Goal: Transaction & Acquisition: Purchase product/service

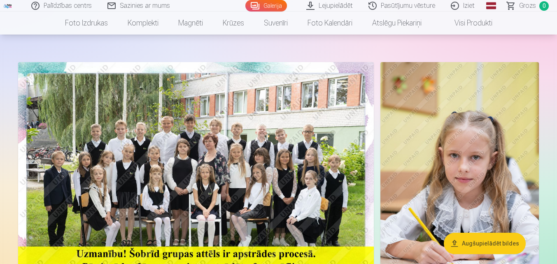
scroll to position [27, 0]
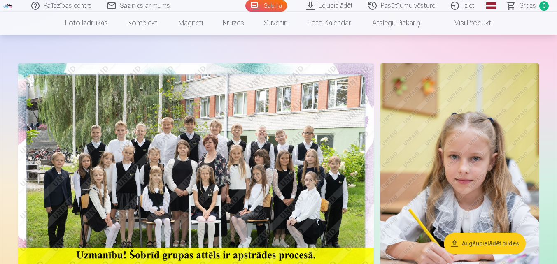
click at [242, 134] on img at bounding box center [196, 181] width 356 height 237
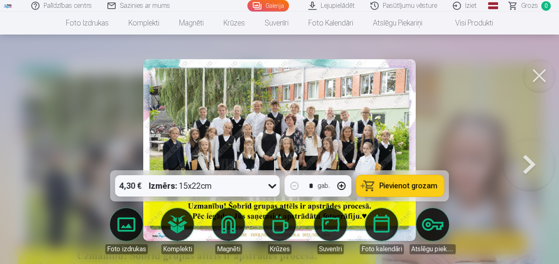
click at [398, 185] on span "Pievienot grozam" at bounding box center [408, 185] width 58 height 7
click at [517, 160] on button at bounding box center [529, 150] width 53 height 24
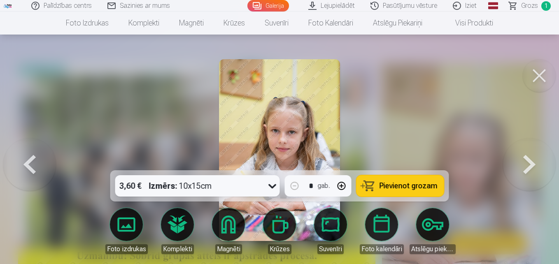
click at [540, 78] on button at bounding box center [539, 75] width 33 height 33
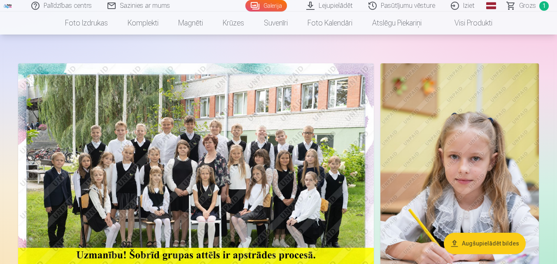
click at [184, 146] on img at bounding box center [196, 181] width 356 height 237
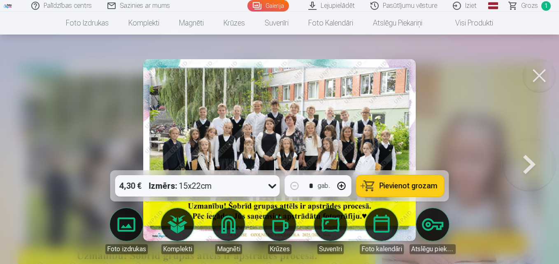
click at [526, 162] on button at bounding box center [529, 150] width 53 height 24
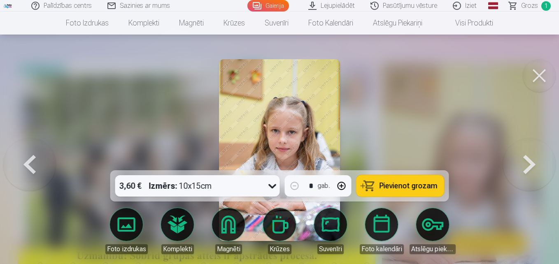
click at [515, 159] on button at bounding box center [529, 150] width 53 height 24
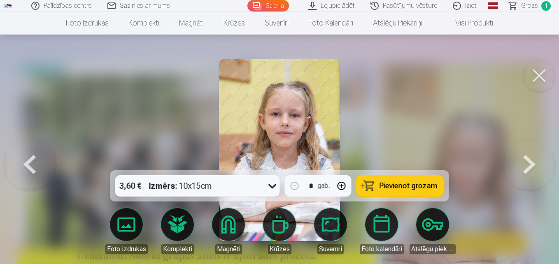
click at [520, 162] on button at bounding box center [529, 150] width 53 height 24
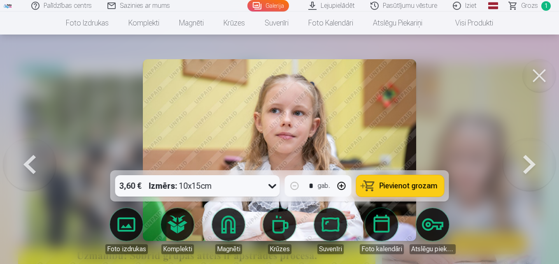
click at [523, 162] on button at bounding box center [529, 150] width 53 height 24
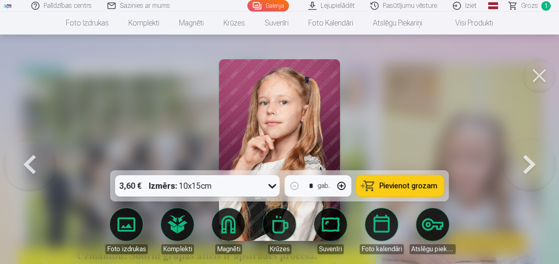
click at [523, 162] on button at bounding box center [529, 150] width 53 height 24
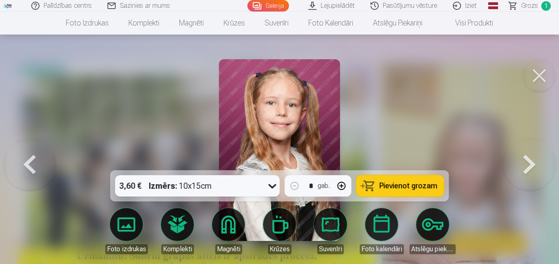
click at [405, 185] on span "Pievienot grozam" at bounding box center [408, 185] width 58 height 7
click at [526, 162] on button at bounding box center [529, 150] width 53 height 24
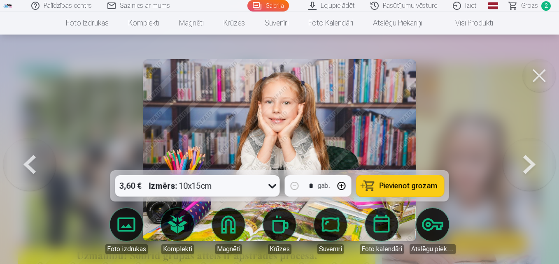
click at [407, 186] on span "Pievienot grozam" at bounding box center [408, 185] width 58 height 7
click at [526, 162] on button at bounding box center [529, 150] width 53 height 24
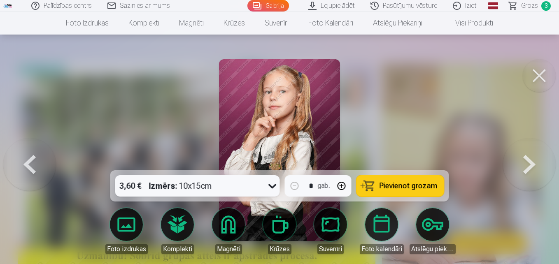
click at [524, 162] on button at bounding box center [529, 150] width 53 height 24
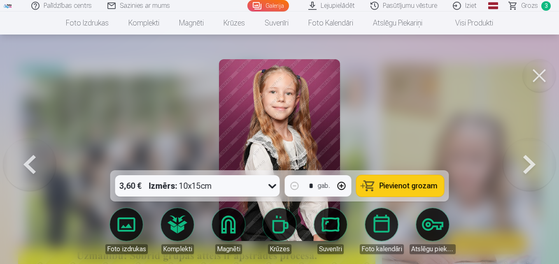
click at [529, 162] on button at bounding box center [529, 150] width 53 height 24
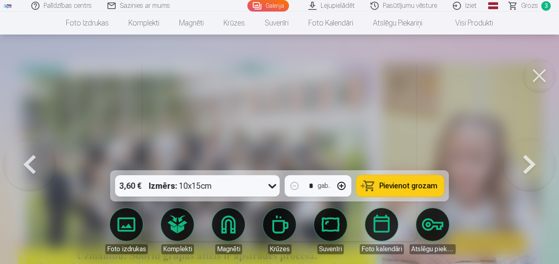
click at [529, 162] on button at bounding box center [529, 150] width 53 height 24
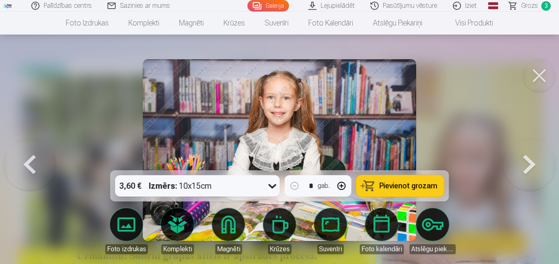
click at [426, 184] on span "Pievienot grozam" at bounding box center [408, 185] width 58 height 7
click at [526, 158] on button at bounding box center [529, 150] width 53 height 24
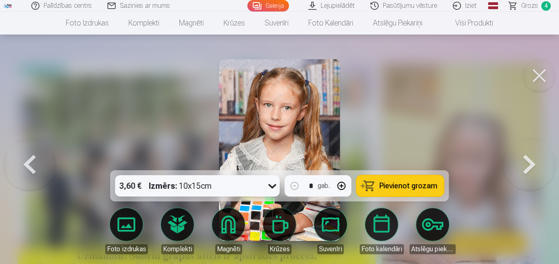
click at [525, 162] on button at bounding box center [529, 150] width 53 height 24
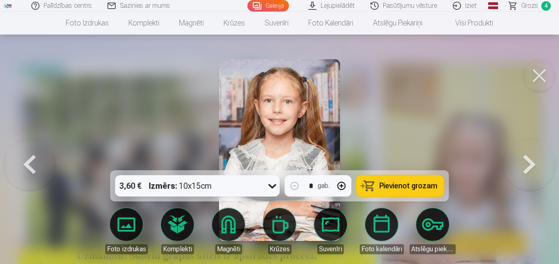
click at [523, 162] on button at bounding box center [529, 150] width 53 height 24
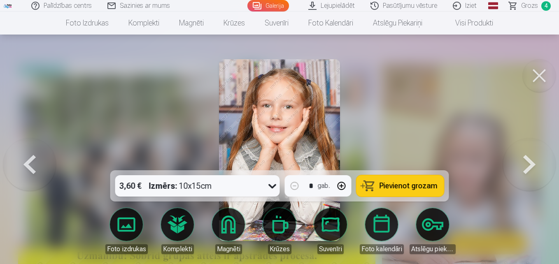
click at [528, 162] on button at bounding box center [529, 150] width 53 height 24
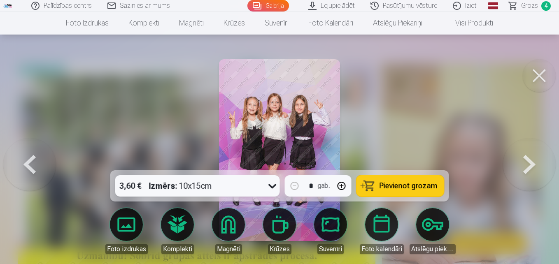
click at [400, 191] on button "Pievienot grozam" at bounding box center [400, 185] width 88 height 21
click at [526, 162] on button at bounding box center [529, 150] width 53 height 24
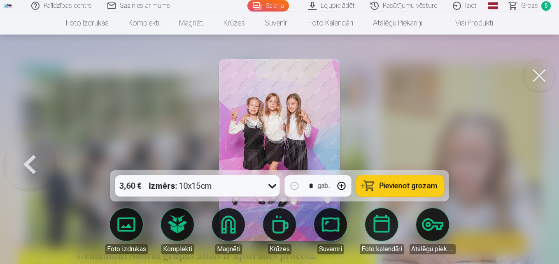
click at [40, 162] on button at bounding box center [29, 150] width 53 height 24
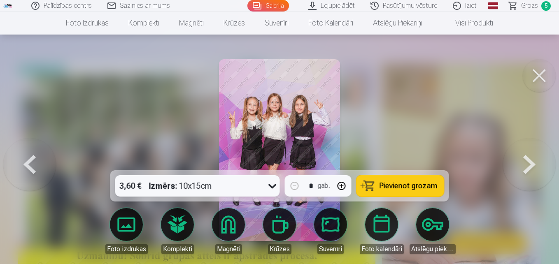
click at [532, 162] on button at bounding box center [529, 150] width 53 height 24
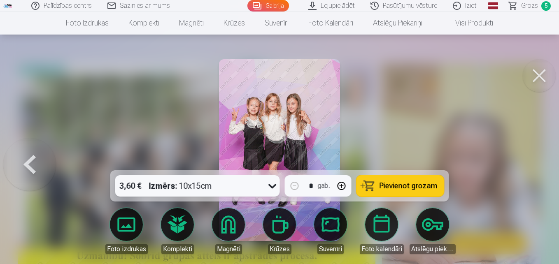
click at [414, 186] on span "Pievienot grozam" at bounding box center [408, 185] width 58 height 7
click at [30, 162] on button at bounding box center [29, 150] width 53 height 24
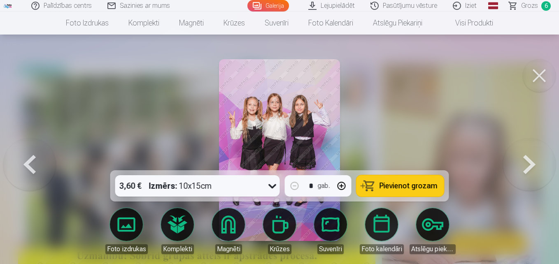
click at [37, 162] on button at bounding box center [29, 150] width 53 height 24
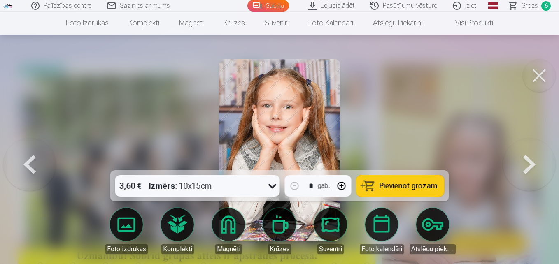
click at [35, 162] on button at bounding box center [29, 150] width 53 height 24
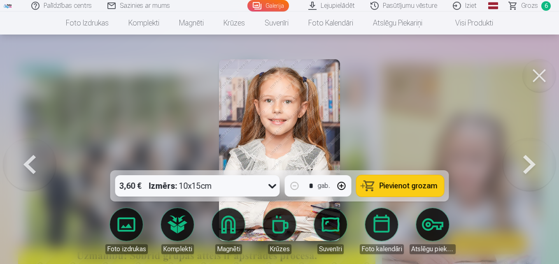
click at [547, 68] on button at bounding box center [539, 75] width 33 height 33
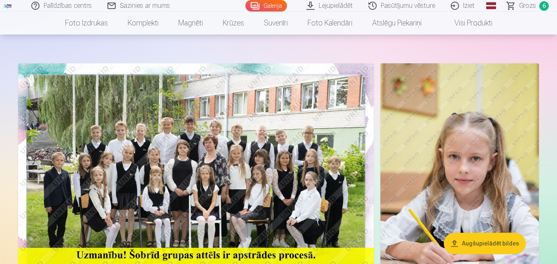
click at [533, 2] on span "Grozs" at bounding box center [527, 6] width 17 height 10
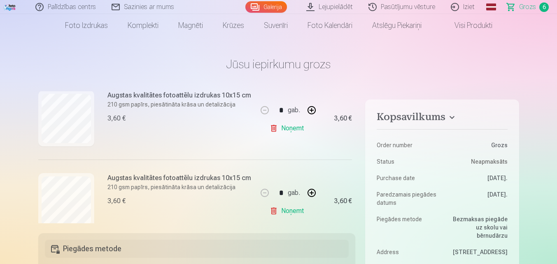
scroll to position [281, 0]
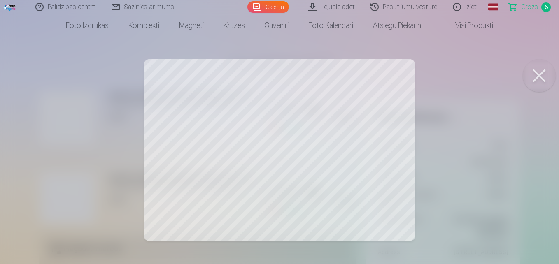
click at [534, 77] on button at bounding box center [539, 75] width 33 height 33
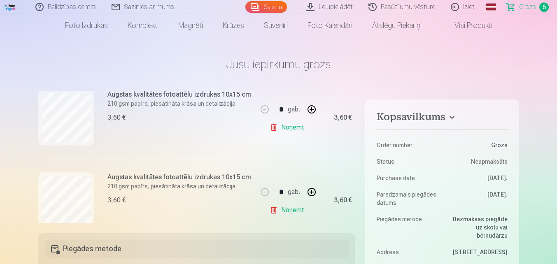
click at [278, 129] on link "Noņemt" at bounding box center [288, 127] width 37 height 16
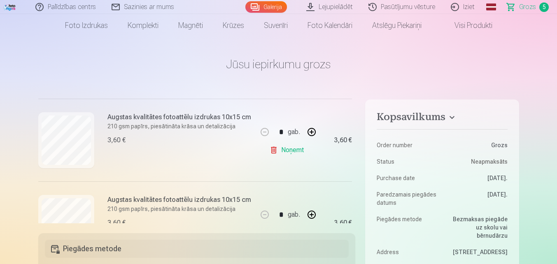
scroll to position [177, 0]
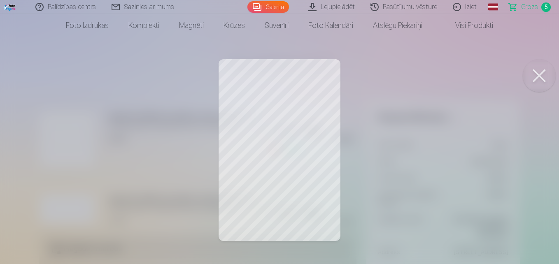
click at [542, 77] on button at bounding box center [539, 75] width 33 height 33
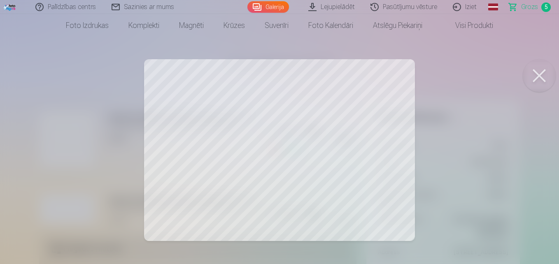
click at [541, 81] on button at bounding box center [539, 75] width 33 height 33
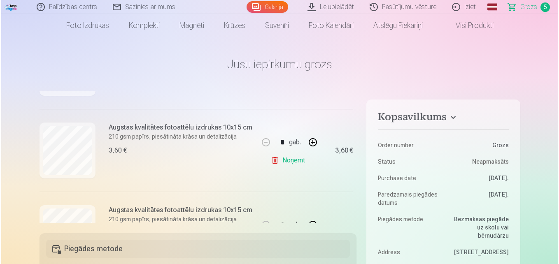
scroll to position [163, 0]
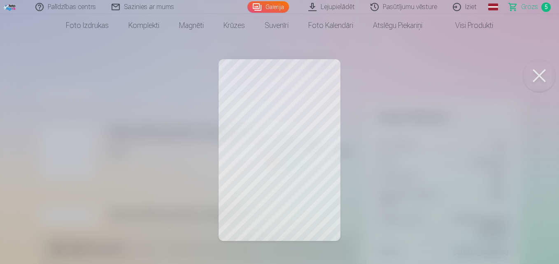
click at [90, 25] on link "Foto izdrukas" at bounding box center [87, 25] width 63 height 23
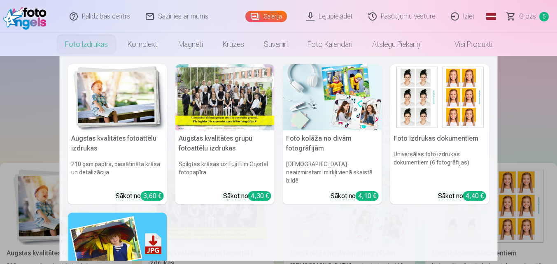
click at [42, 105] on nav "Augstas kvalitātes fotoattēlu izdrukas 210 gsm papīrs, piesātināta krāsa un det…" at bounding box center [278, 158] width 557 height 205
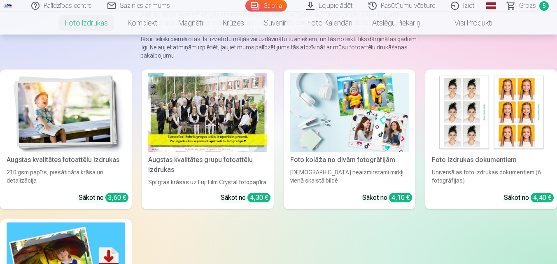
scroll to position [93, 0]
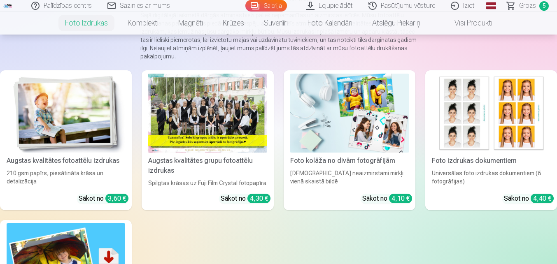
click at [76, 114] on img at bounding box center [66, 113] width 119 height 79
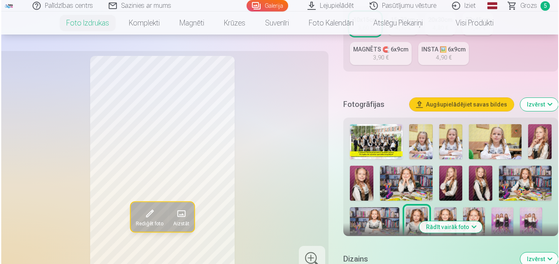
scroll to position [214, 0]
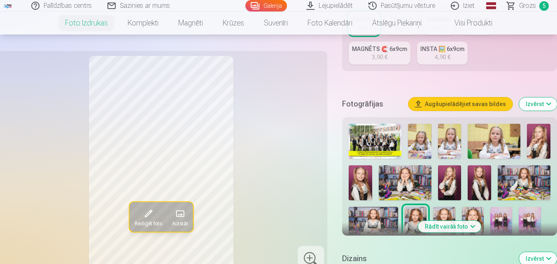
click at [380, 228] on img at bounding box center [373, 223] width 49 height 33
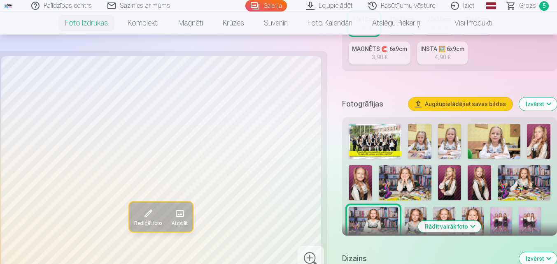
click at [150, 214] on span at bounding box center [148, 213] width 13 height 13
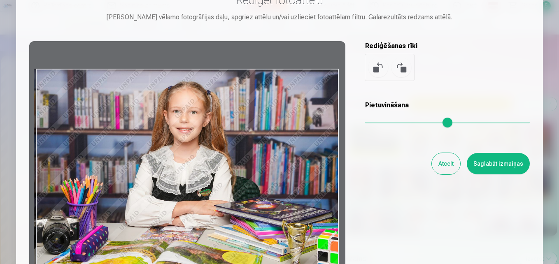
scroll to position [42, 0]
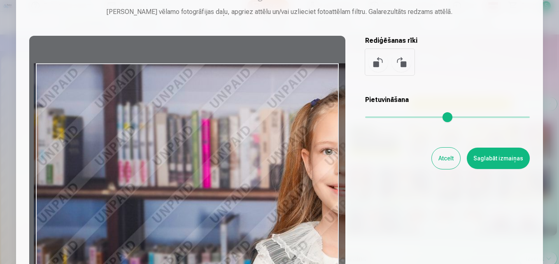
type input "*"
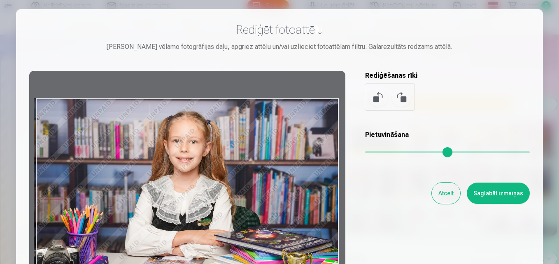
scroll to position [0, 0]
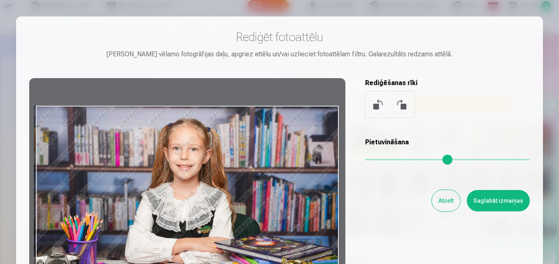
click at [382, 84] on h5 "Rediģēšanas rīki" at bounding box center [447, 83] width 165 height 10
click at [394, 81] on h5 "Rediģēšanas rīki" at bounding box center [447, 83] width 165 height 10
click at [396, 84] on h5 "Rediģēšanas rīki" at bounding box center [447, 83] width 165 height 10
click at [396, 81] on h5 "Rediģēšanas rīki" at bounding box center [447, 83] width 165 height 10
click at [391, 77] on div "Rediģēt fotoattēlu Pietuvini vēlamo fotogrāfijas daļu, apgriez attēlu un/vai uz…" at bounding box center [279, 183] width 500 height 307
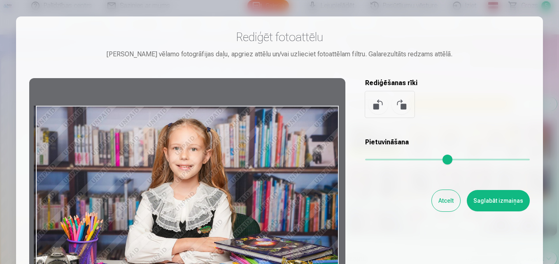
click at [402, 79] on h5 "Rediģēšanas rīki" at bounding box center [447, 83] width 165 height 10
click at [402, 104] on button at bounding box center [401, 105] width 20 height 20
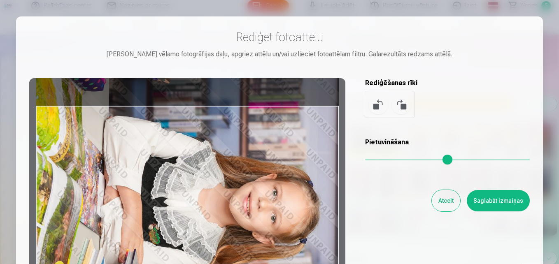
click at [409, 107] on button at bounding box center [401, 105] width 20 height 20
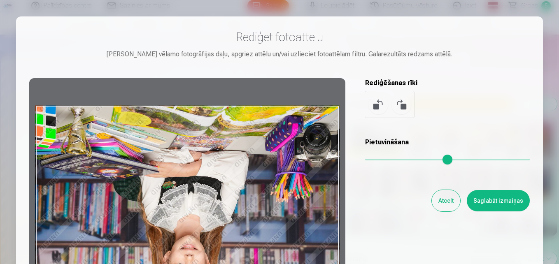
click at [398, 108] on button at bounding box center [401, 105] width 20 height 20
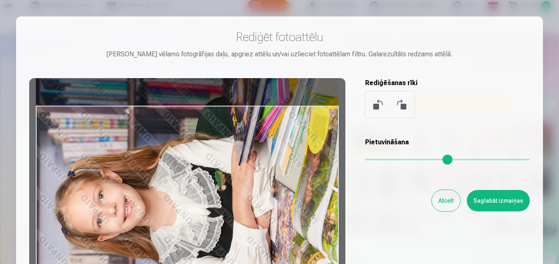
click at [398, 106] on button at bounding box center [401, 105] width 20 height 20
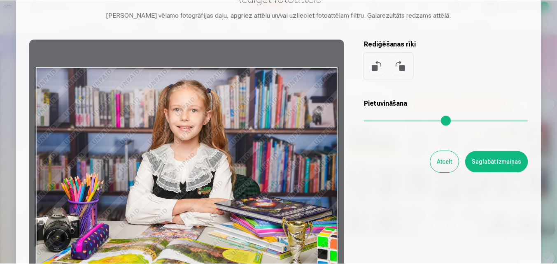
scroll to position [63, 0]
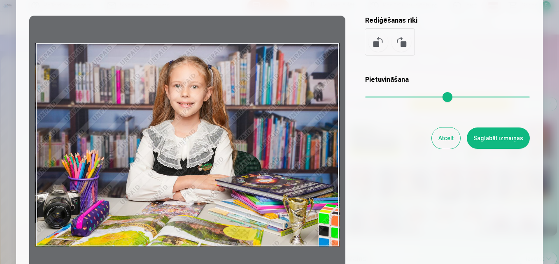
click at [451, 142] on button "Atcelt" at bounding box center [446, 138] width 28 height 21
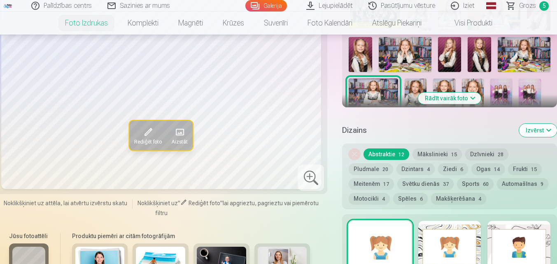
scroll to position [328, 0]
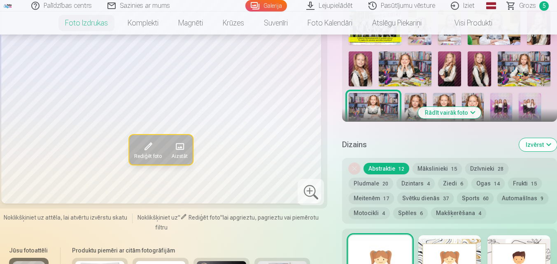
click at [433, 170] on button "Mākslinieki 15" at bounding box center [436, 169] width 49 height 12
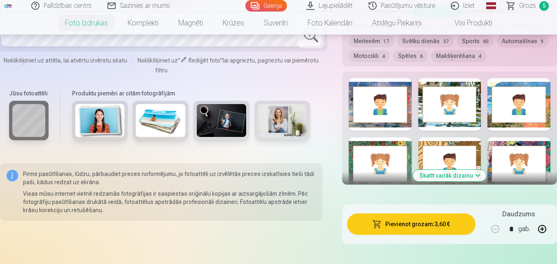
scroll to position [483, 0]
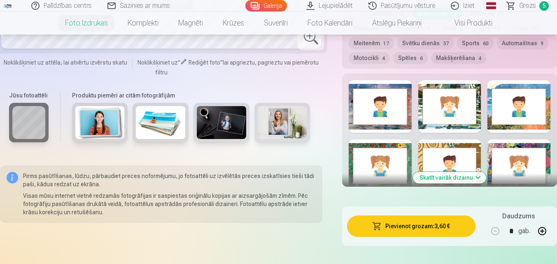
click at [477, 177] on button "Skatīt vairāk dizainu" at bounding box center [449, 178] width 73 height 12
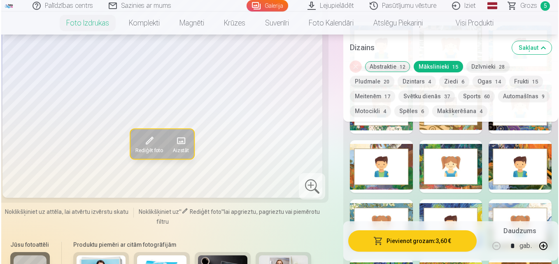
scroll to position [536, 0]
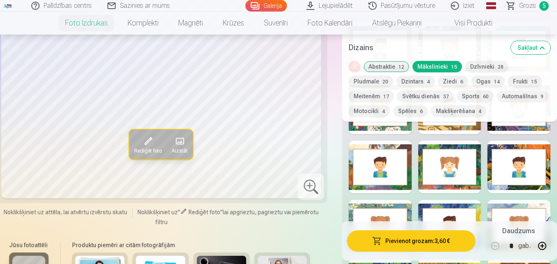
click at [183, 213] on span at bounding box center [183, 211] width 7 height 7
click at [145, 140] on span at bounding box center [148, 141] width 13 height 13
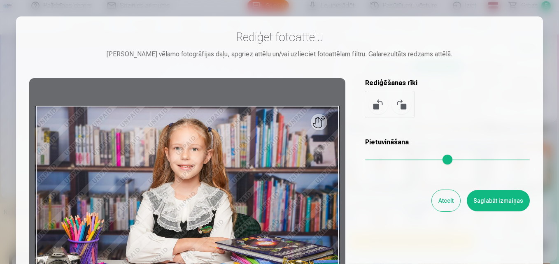
click at [316, 119] on div at bounding box center [187, 207] width 316 height 258
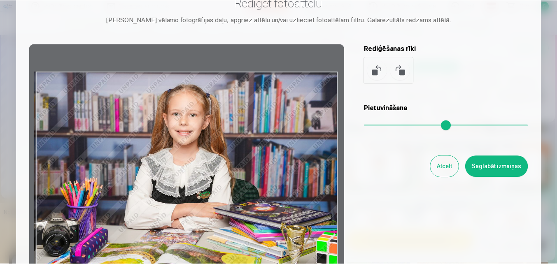
scroll to position [0, 0]
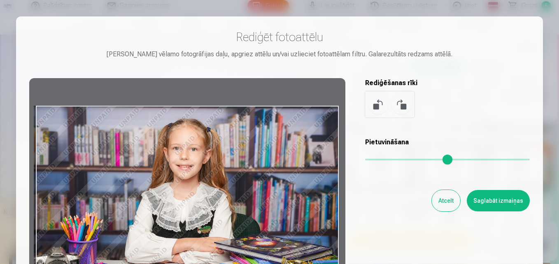
click at [447, 201] on button "Atcelt" at bounding box center [446, 200] width 28 height 21
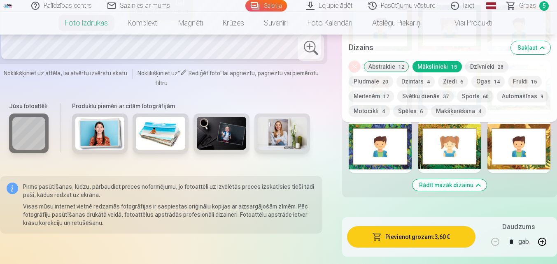
click at [477, 183] on button "Rādīt mazāk dizainu" at bounding box center [449, 185] width 74 height 12
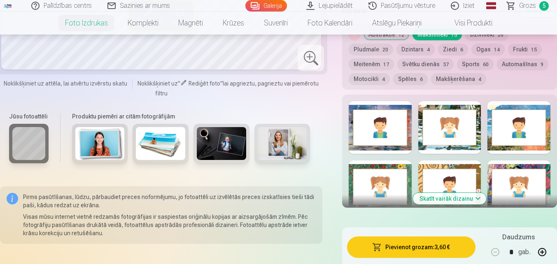
scroll to position [459, 0]
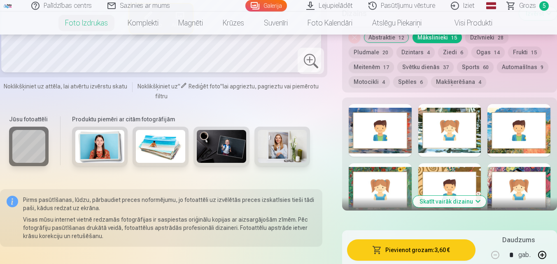
click at [377, 126] on div at bounding box center [380, 130] width 63 height 53
click at [377, 123] on div at bounding box center [380, 130] width 63 height 53
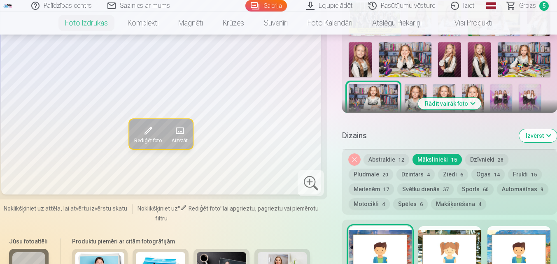
scroll to position [350, 0]
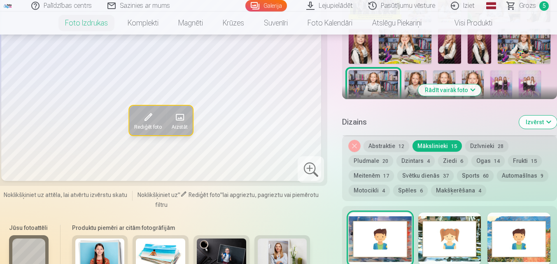
click at [412, 231] on div at bounding box center [380, 239] width 63 height 53
click at [410, 215] on div at bounding box center [380, 239] width 63 height 53
click at [528, 4] on span "Grozs" at bounding box center [527, 6] width 17 height 10
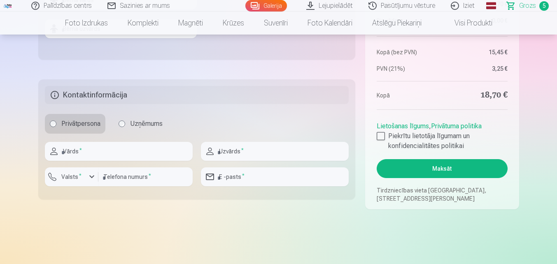
scroll to position [389, 0]
click at [377, 144] on label "Piekrītu lietotāja līgumam un konfidencialitātes politikai" at bounding box center [442, 141] width 130 height 20
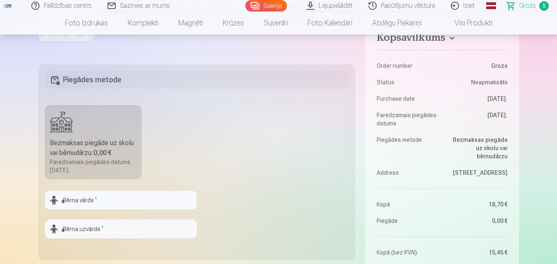
scroll to position [194, 0]
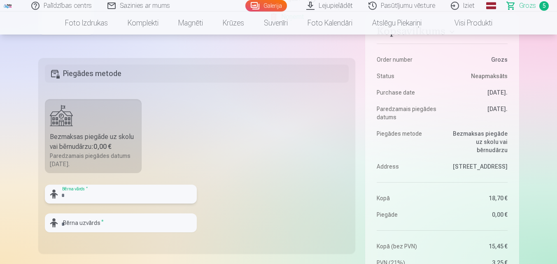
click at [70, 195] on input "text" at bounding box center [121, 194] width 152 height 19
type input "******"
click at [244, 172] on fieldset "Piegādes metode Bezmaksas piegāde uz skolu vai bērnudārzu : 0,00 € Paredzamais …" at bounding box center [196, 156] width 317 height 196
click at [111, 227] on input "text" at bounding box center [121, 223] width 152 height 19
type input "********"
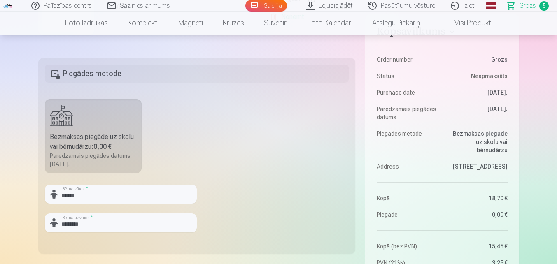
click at [242, 160] on fieldset "Piegādes metode Bezmaksas piegāde uz skolu vai bērnudārzu : 0,00 € Paredzamais …" at bounding box center [196, 156] width 317 height 196
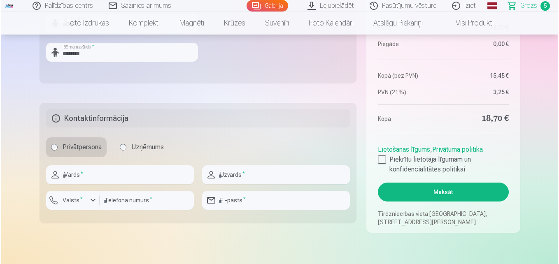
scroll to position [383, 0]
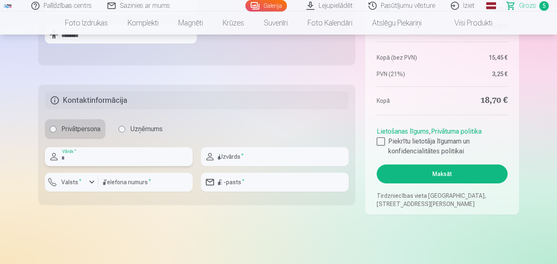
click at [126, 161] on input "text" at bounding box center [119, 156] width 148 height 19
type input "****"
click at [269, 161] on input "text" at bounding box center [275, 156] width 148 height 19
type input "********"
click at [141, 184] on input "number" at bounding box center [145, 182] width 94 height 19
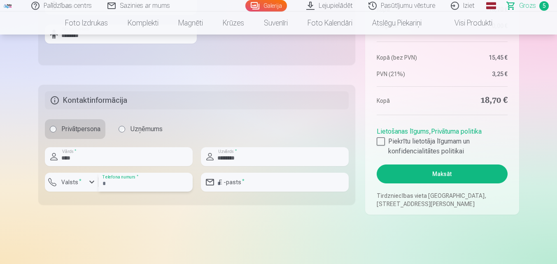
type input "********"
click at [91, 187] on button "Valsts *" at bounding box center [72, 182] width 54 height 19
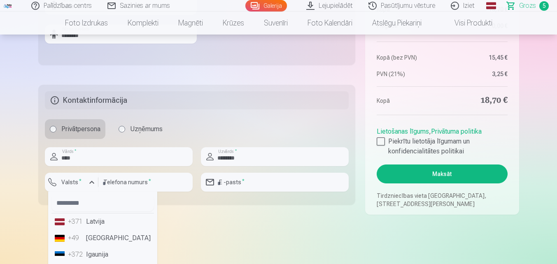
click at [100, 222] on li "+371 Latvija" at bounding box center [102, 222] width 102 height 16
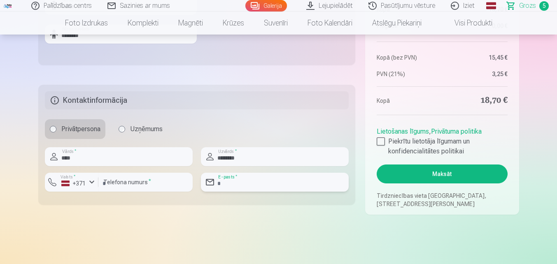
click at [279, 187] on input "email" at bounding box center [275, 182] width 148 height 19
type input "**********"
click at [438, 177] on button "Maksāt" at bounding box center [442, 174] width 130 height 19
